Goal: Task Accomplishment & Management: Manage account settings

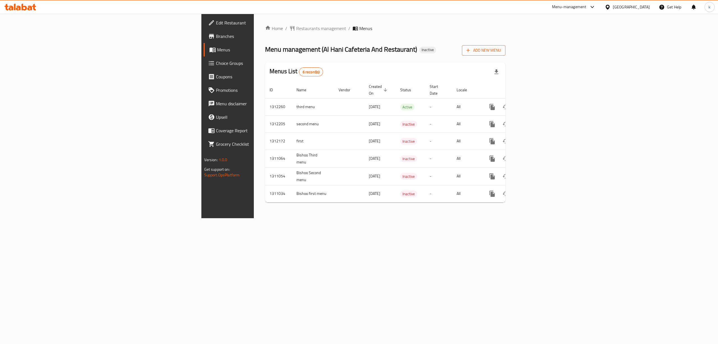
click at [501, 50] on span "Add New Menu" at bounding box center [484, 50] width 35 height 7
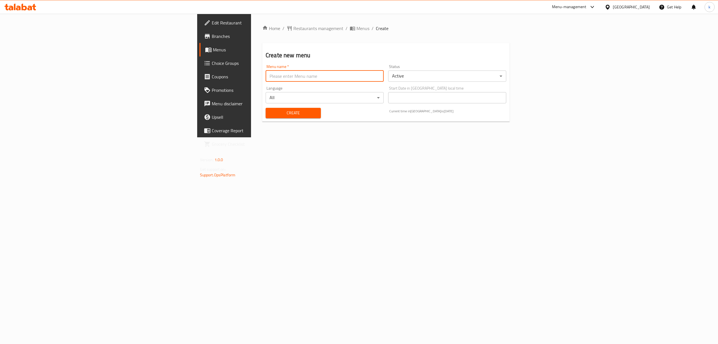
click at [266, 70] on input "text" at bounding box center [325, 75] width 118 height 11
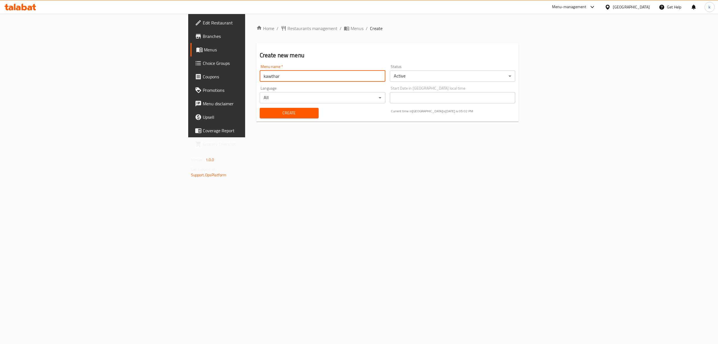
click at [260, 81] on input "kawthar" at bounding box center [323, 75] width 126 height 11
type input "kawthar [DATE]"
click at [498, 74] on body "​ Menu-management [GEOGRAPHIC_DATA] Get Help k Edit Restaurant Branches Menus C…" at bounding box center [359, 179] width 718 height 330
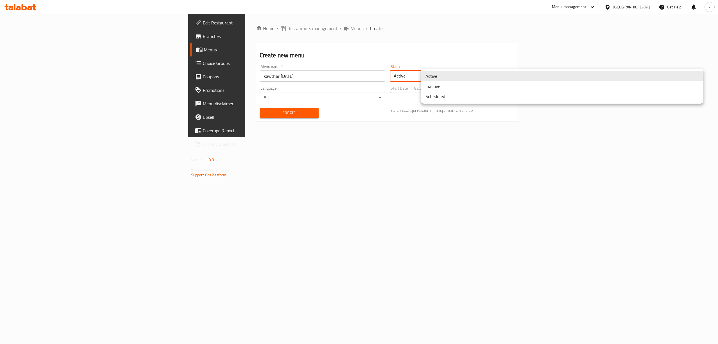
click at [457, 75] on li "Active" at bounding box center [562, 76] width 283 height 10
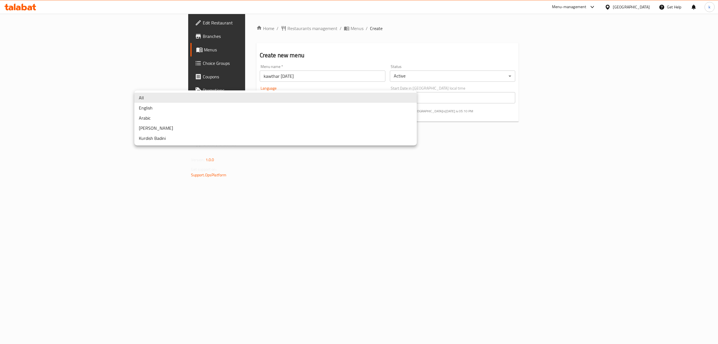
click at [166, 97] on body "​ Menu-management [GEOGRAPHIC_DATA] Get Help k Edit Restaurant Branches Menus C…" at bounding box center [359, 179] width 718 height 330
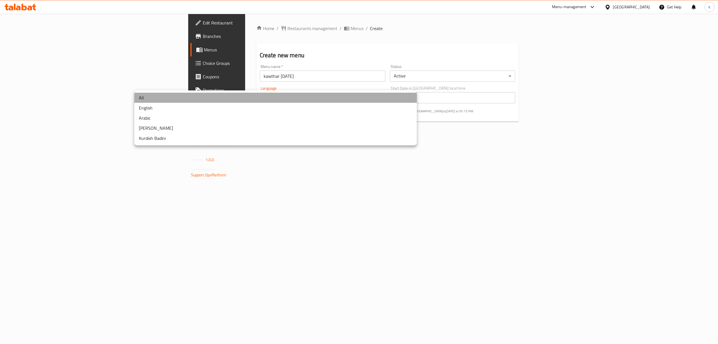
click at [169, 95] on li "All" at bounding box center [275, 98] width 283 height 10
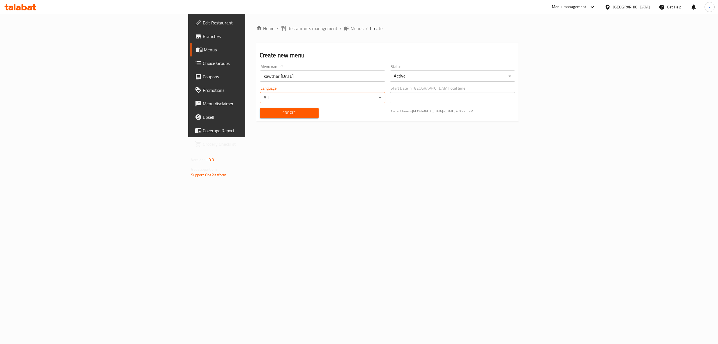
click at [264, 112] on span "Create" at bounding box center [289, 112] width 50 height 7
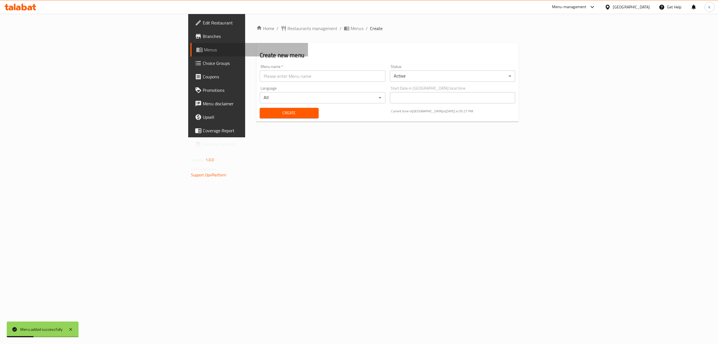
click at [204, 52] on span "Menus" at bounding box center [254, 49] width 100 height 7
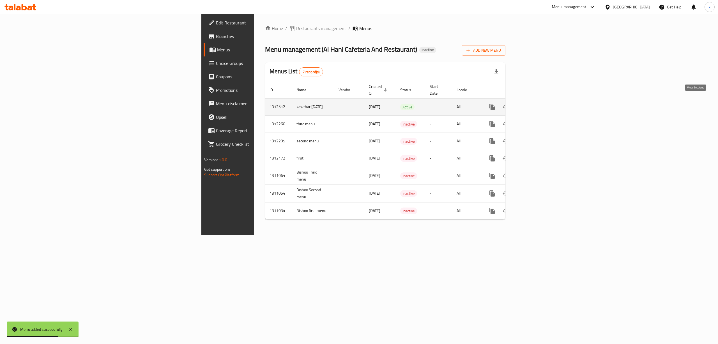
click at [536, 104] on icon "enhanced table" at bounding box center [533, 107] width 7 height 7
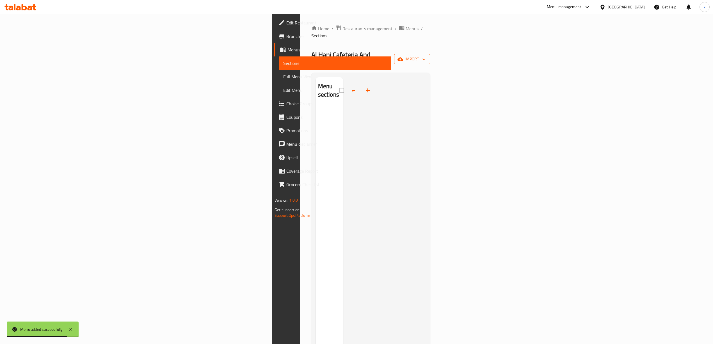
click at [427, 56] on icon "button" at bounding box center [424, 59] width 6 height 6
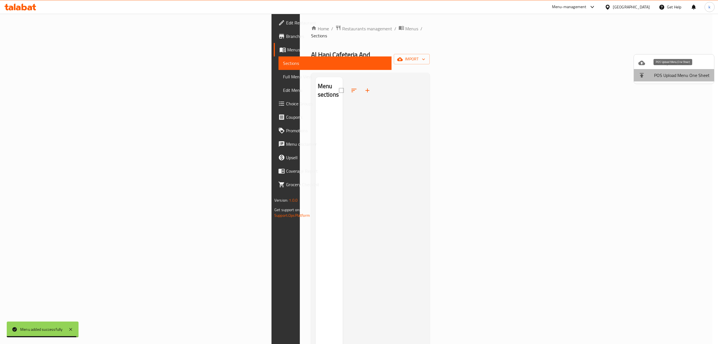
click at [677, 77] on span "POS Upload Menu One Sheet" at bounding box center [682, 75] width 56 height 7
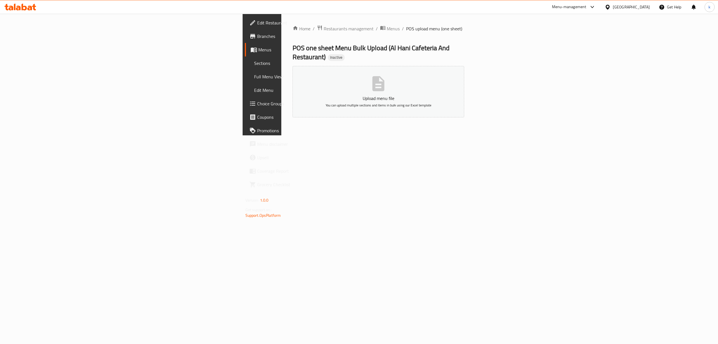
click at [258, 52] on span "Menus" at bounding box center [308, 49] width 100 height 7
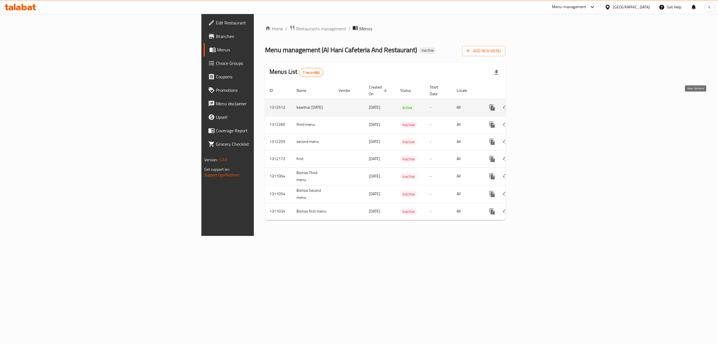
click at [540, 106] on link "enhanced table" at bounding box center [532, 107] width 13 height 13
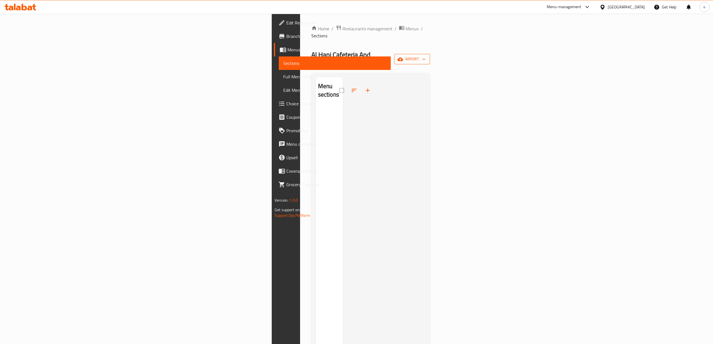
click at [425, 56] on span "import" at bounding box center [411, 59] width 27 height 7
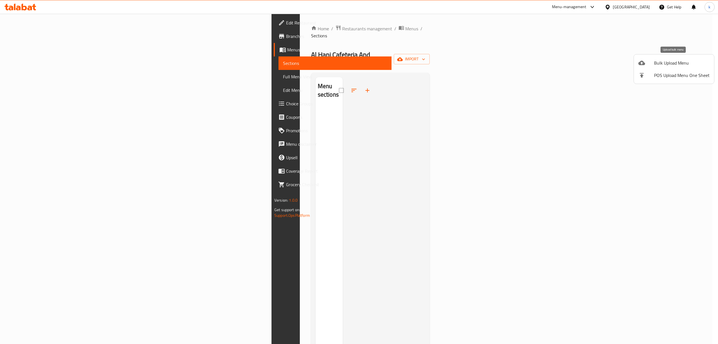
click at [667, 65] on span "Bulk Upload Menu" at bounding box center [682, 62] width 56 height 7
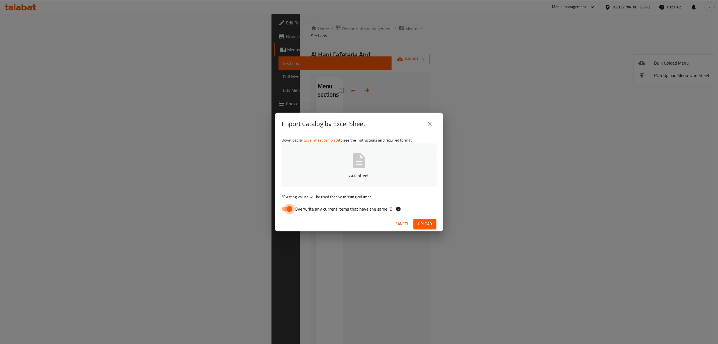
click at [286, 208] on input "Overwrite any current items that have the same ID." at bounding box center [290, 208] width 32 height 11
checkbox input "false"
click at [423, 223] on span "Upload" at bounding box center [425, 223] width 14 height 7
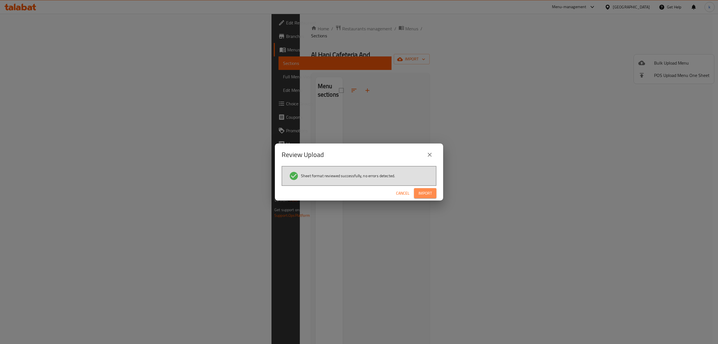
click at [421, 194] on span "Import" at bounding box center [425, 193] width 13 height 7
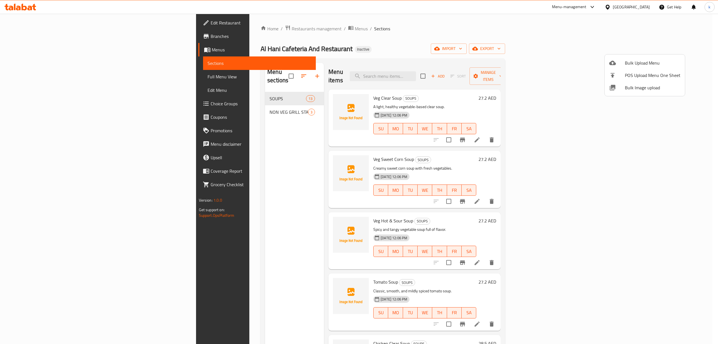
click at [87, 66] on div at bounding box center [359, 172] width 718 height 344
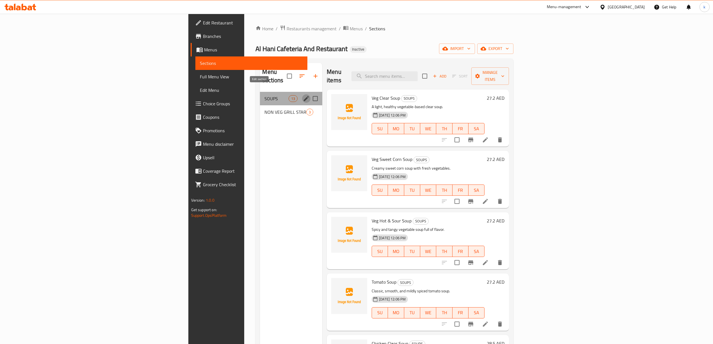
click at [303, 95] on icon "edit" at bounding box center [306, 98] width 7 height 7
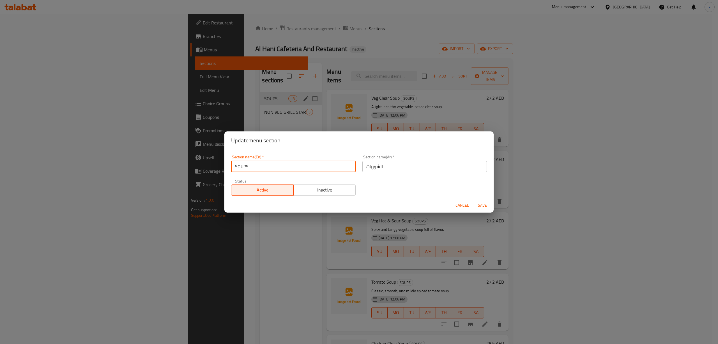
click at [262, 164] on input "SOUPS" at bounding box center [293, 166] width 125 height 11
type input "Soups"
click at [483, 204] on span "Save" at bounding box center [482, 205] width 13 height 7
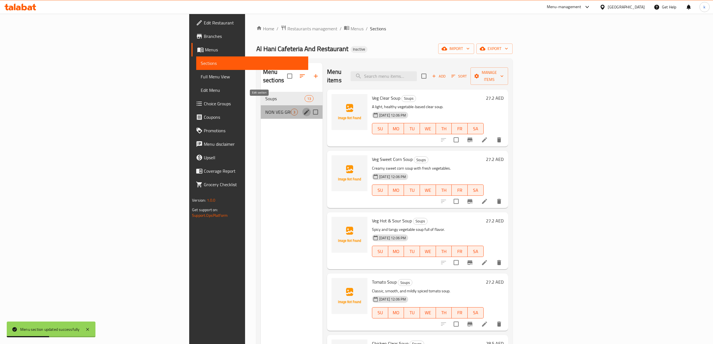
click at [303, 109] on icon "edit" at bounding box center [306, 112] width 7 height 7
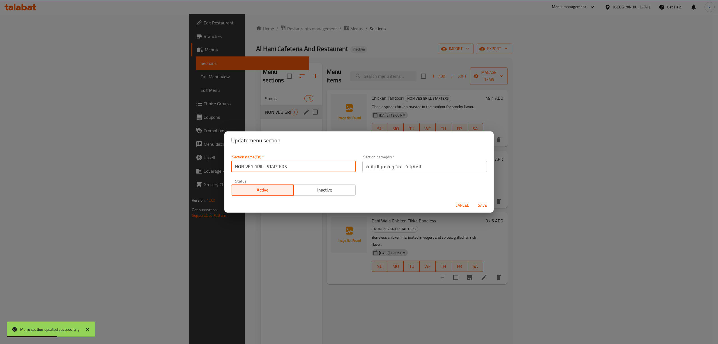
click at [304, 164] on input "NON VEG GRILL STARTERS" at bounding box center [293, 166] width 125 height 11
type input "Non Veg Grill Starters"
click at [481, 207] on span "Save" at bounding box center [482, 205] width 13 height 7
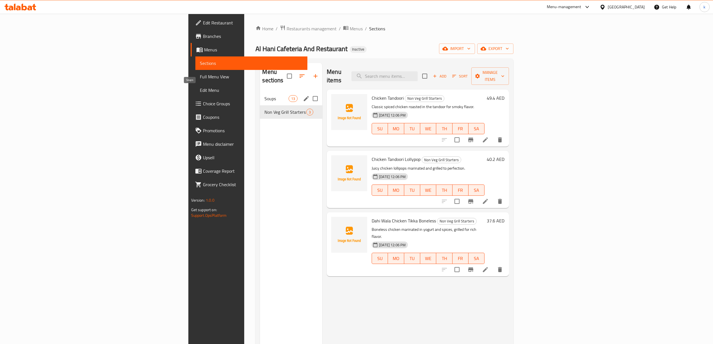
click at [264, 95] on span "Soups" at bounding box center [276, 98] width 24 height 7
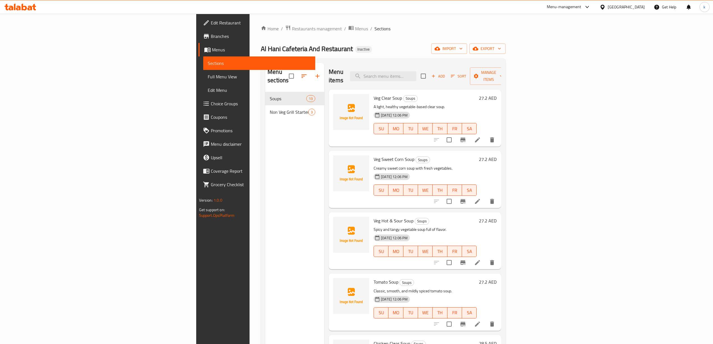
click at [294, 46] on div "Al Hani Cafeteria And Restaurant Inactive import export" at bounding box center [383, 48] width 245 height 10
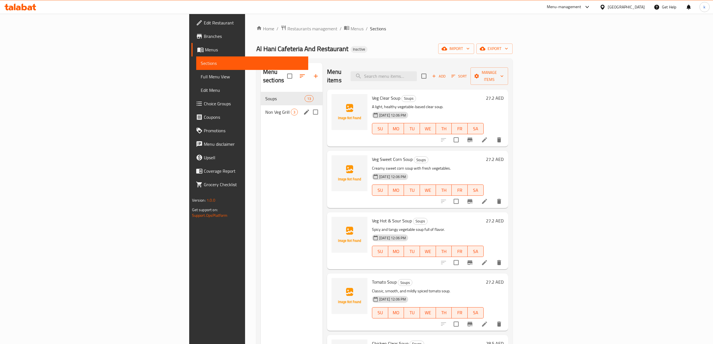
click at [265, 109] on span "Non Veg Grill Starters" at bounding box center [278, 112] width 26 height 7
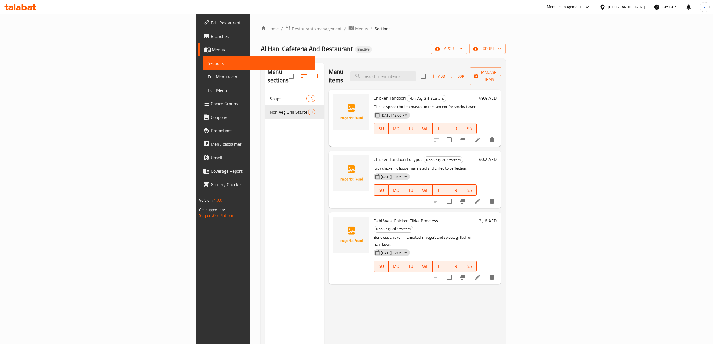
click at [208, 79] on span "Full Menu View" at bounding box center [259, 76] width 103 height 7
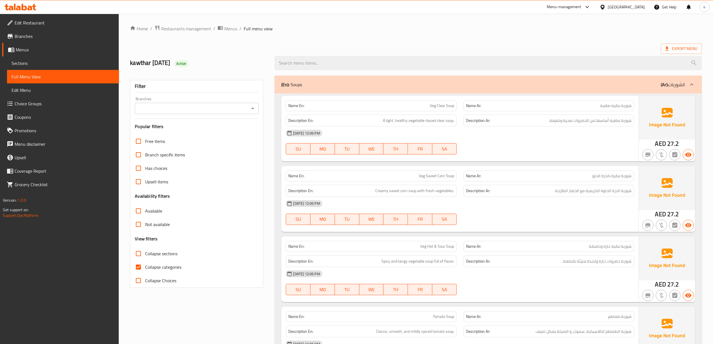
click at [163, 270] on span "Collapse categories" at bounding box center [163, 267] width 36 height 7
click at [145, 271] on input "Collapse categories" at bounding box center [138, 266] width 13 height 13
checkbox input "false"
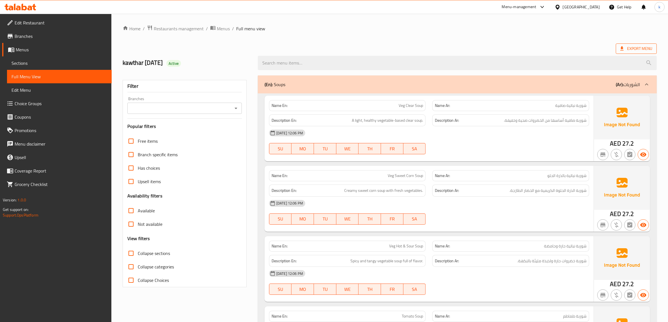
click at [624, 52] on span "Export Menu" at bounding box center [636, 48] width 32 height 7
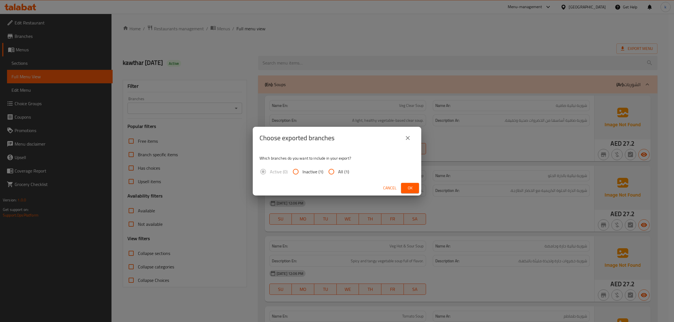
click at [341, 171] on span "All (1)" at bounding box center [343, 171] width 11 height 7
click at [338, 171] on input "All (1)" at bounding box center [330, 171] width 13 height 13
radio input "true"
click at [407, 187] on span "Ok" at bounding box center [409, 188] width 9 height 7
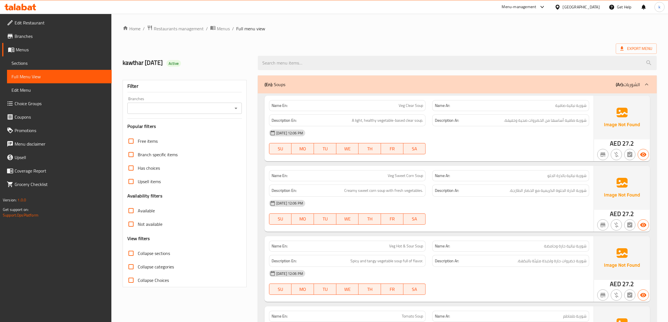
click at [189, 27] on span "Restaurants management" at bounding box center [179, 28] width 50 height 7
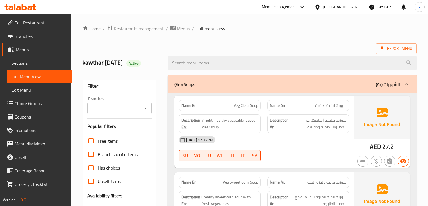
click at [32, 63] on span "Sections" at bounding box center [40, 63] width 56 height 7
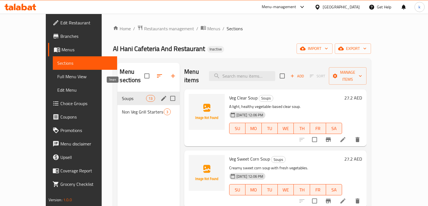
click at [122, 95] on span "Soups" at bounding box center [134, 98] width 24 height 7
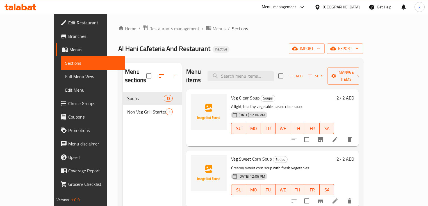
scroll to position [45, 0]
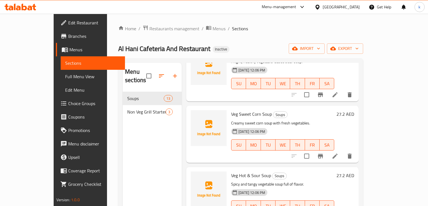
click at [338, 153] on icon at bounding box center [334, 156] width 7 height 7
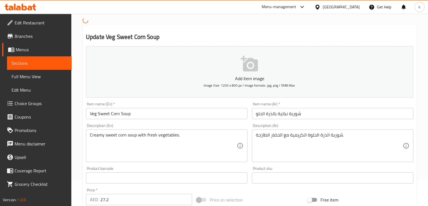
scroll to position [67, 0]
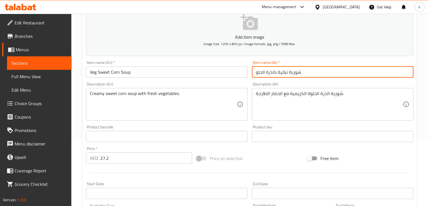
click at [304, 67] on input "شوربة نباتية بالذرة الحلو" at bounding box center [332, 72] width 161 height 11
click at [304, 73] on input "شوربة نباتية بالذرة الحلو" at bounding box center [332, 72] width 161 height 11
type input "a"
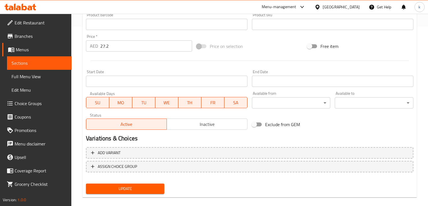
scroll to position [186, 0]
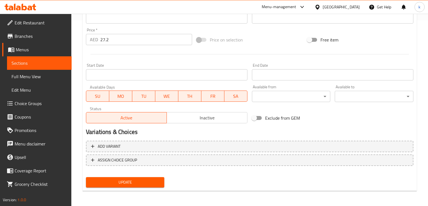
type input "شوربة ذرة حلوة نباتية"
click at [138, 181] on span "Update" at bounding box center [124, 182] width 69 height 7
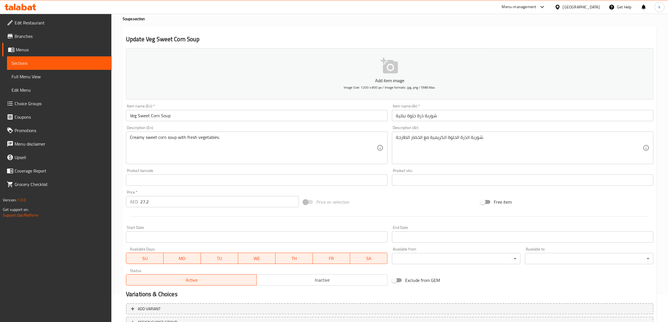
scroll to position [0, 0]
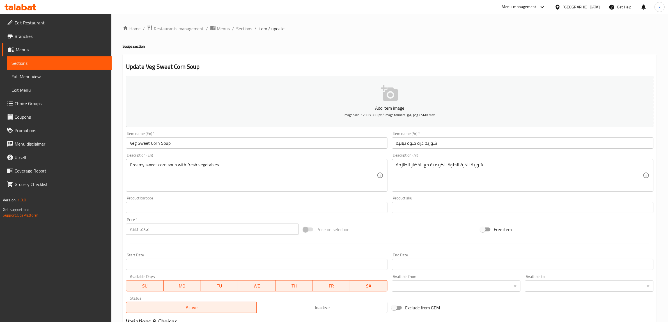
click at [43, 36] on span "Branches" at bounding box center [61, 36] width 93 height 7
